Goal: Check status: Check status

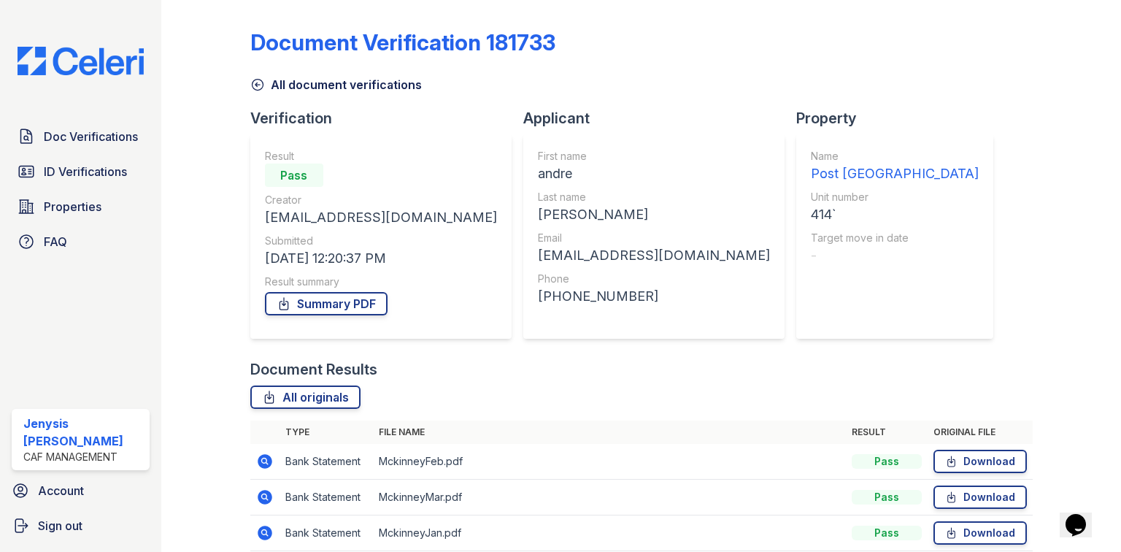
scroll to position [99, 0]
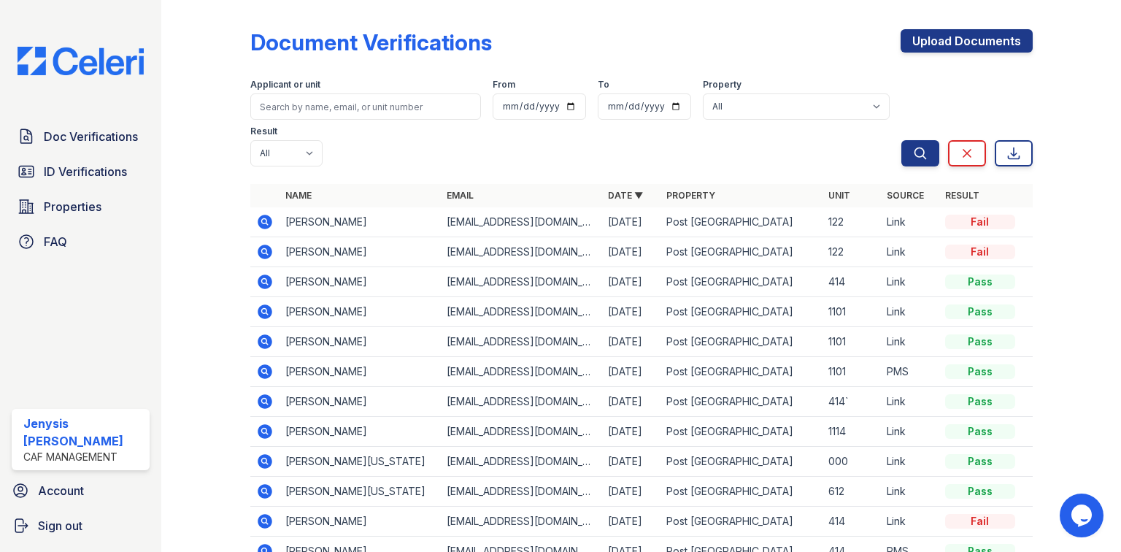
drag, startPoint x: 263, startPoint y: 166, endPoint x: 288, endPoint y: 172, distance: 25.5
click at [263, 213] on icon at bounding box center [265, 222] width 18 height 18
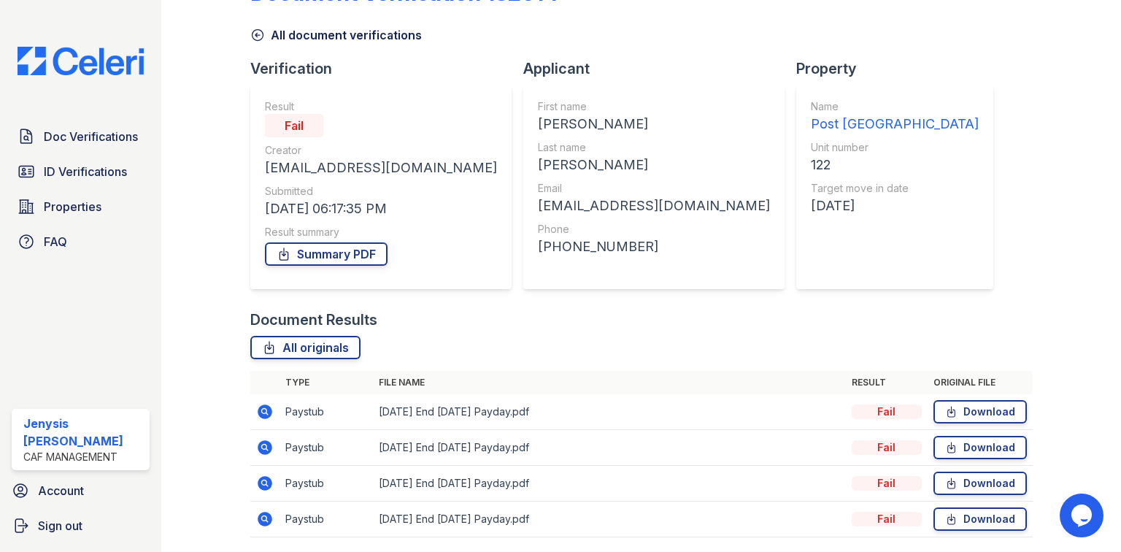
scroll to position [99, 0]
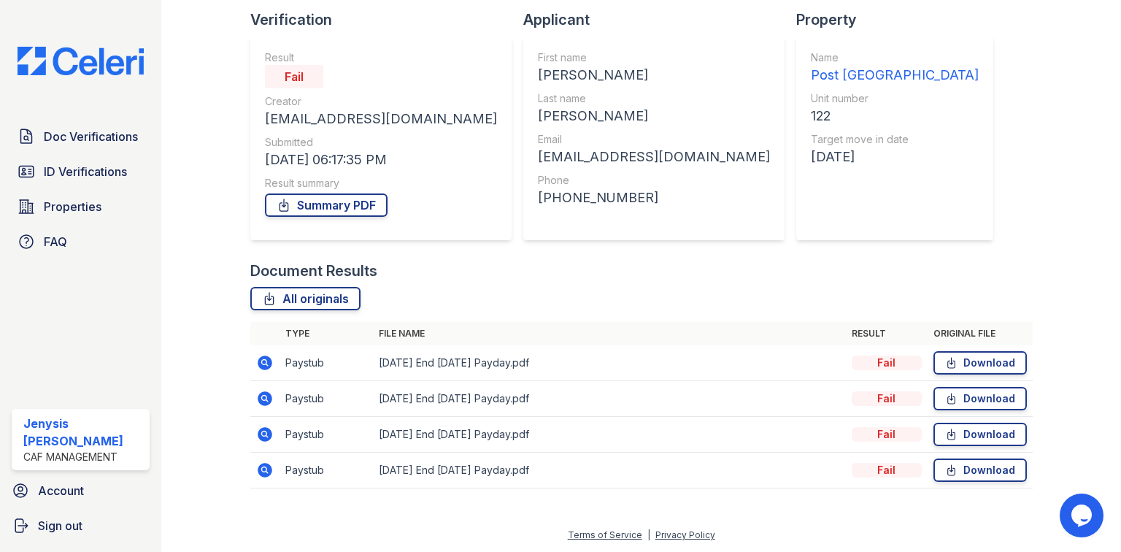
click at [277, 358] on td at bounding box center [264, 363] width 29 height 36
click at [263, 359] on icon at bounding box center [265, 363] width 18 height 18
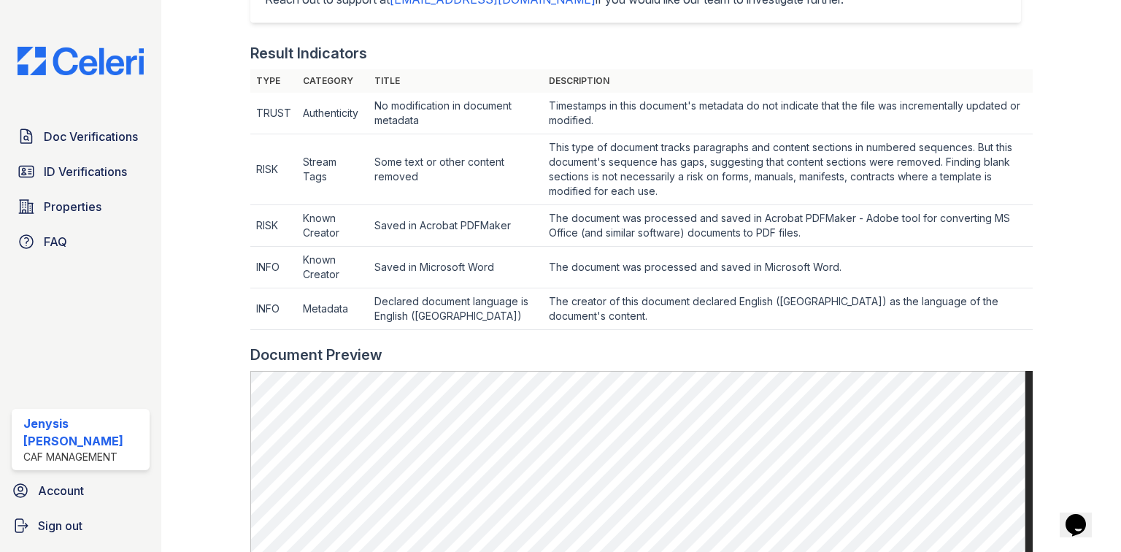
scroll to position [467, 0]
